Goal: Task Accomplishment & Management: Use online tool/utility

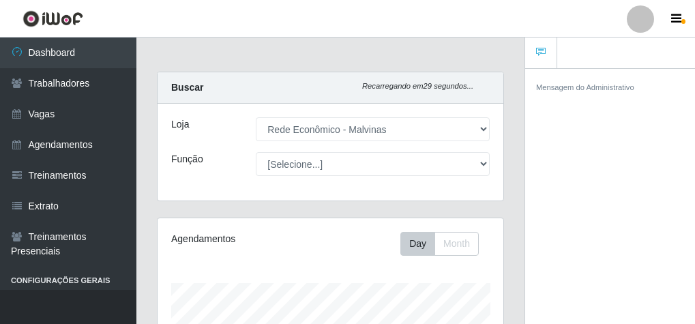
select select "194"
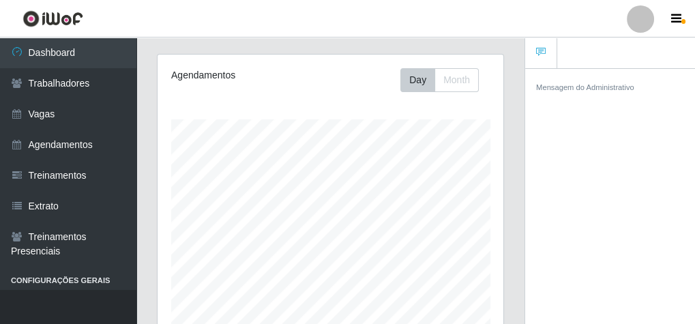
scroll to position [282, 346]
click at [526, 69] on div "Mensagem do Administrativo" at bounding box center [610, 87] width 170 height 36
click at [532, 57] on link at bounding box center [541, 53] width 32 height 31
click at [538, 53] on icon at bounding box center [541, 52] width 10 height 10
click at [681, 12] on button "button" at bounding box center [678, 19] width 34 height 19
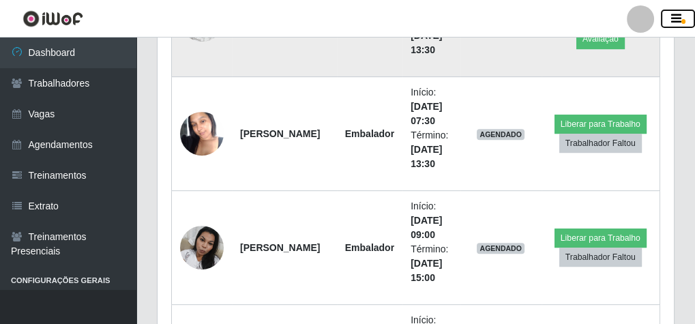
scroll to position [655, 0]
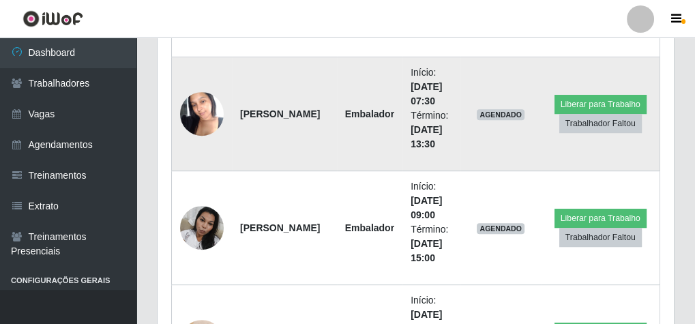
drag, startPoint x: 243, startPoint y: 95, endPoint x: 269, endPoint y: 142, distance: 53.1
click at [269, 142] on td "[PERSON_NAME]" at bounding box center [284, 114] width 105 height 114
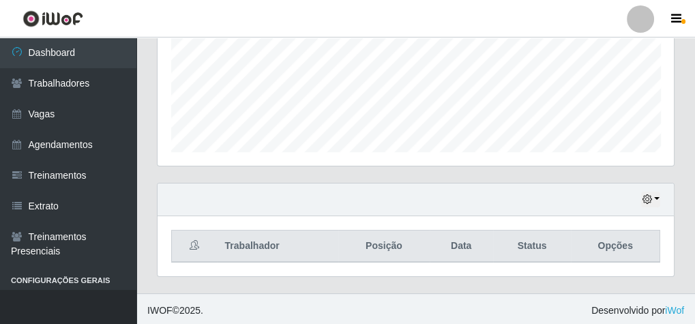
copy strong "[PERSON_NAME]"
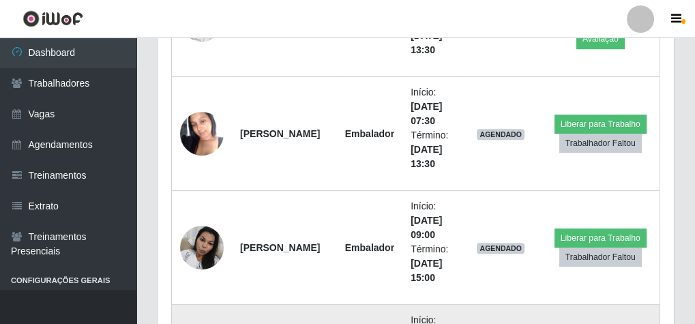
scroll to position [655, 0]
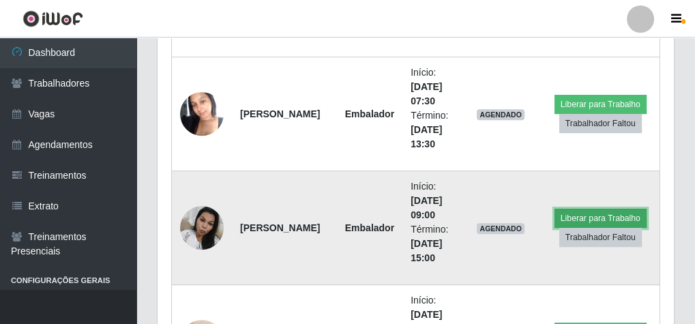
click at [624, 218] on button "Liberar para Trabalho" at bounding box center [600, 218] width 92 height 19
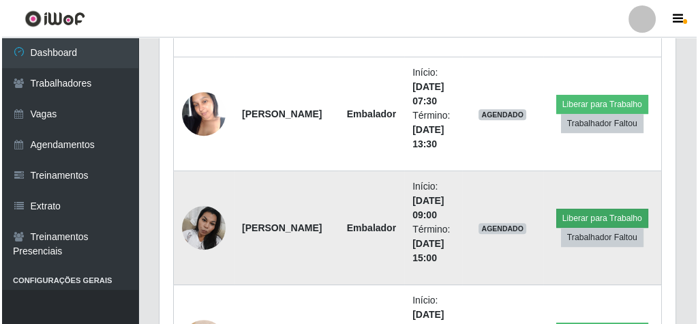
scroll to position [282, 512]
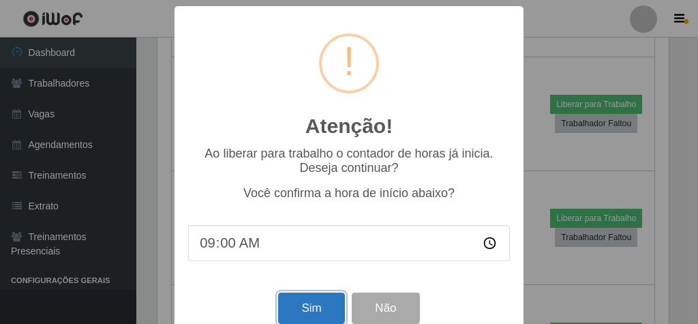
click at [306, 309] on button "Sim" at bounding box center [311, 309] width 66 height 32
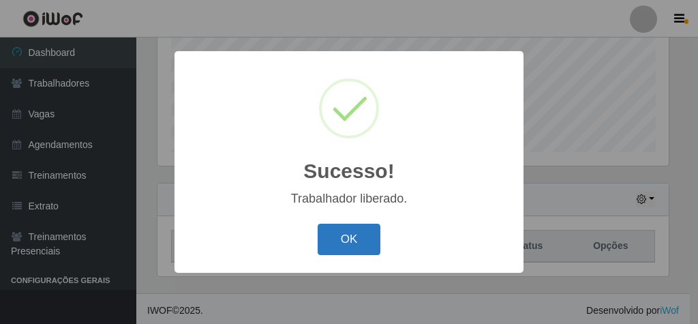
click at [354, 241] on button "OK" at bounding box center [349, 240] width 63 height 32
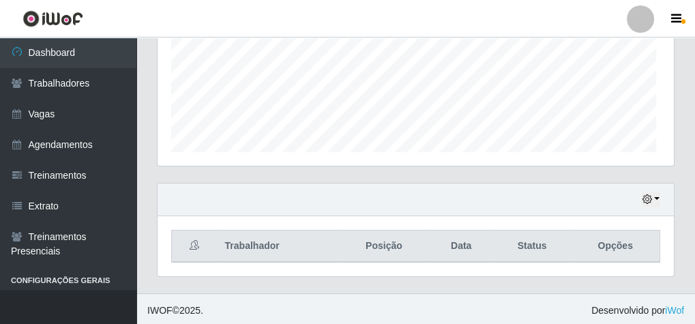
scroll to position [282, 516]
